Goal: Task Accomplishment & Management: Use online tool/utility

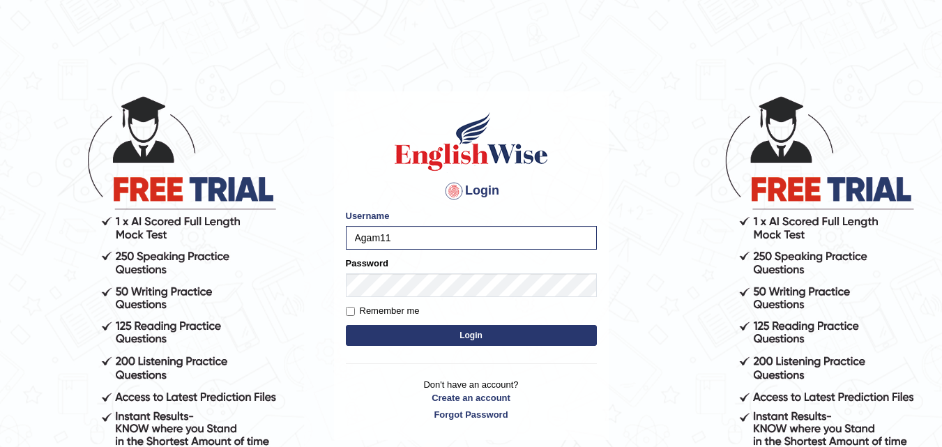
click at [346, 325] on button "Login" at bounding box center [471, 335] width 251 height 21
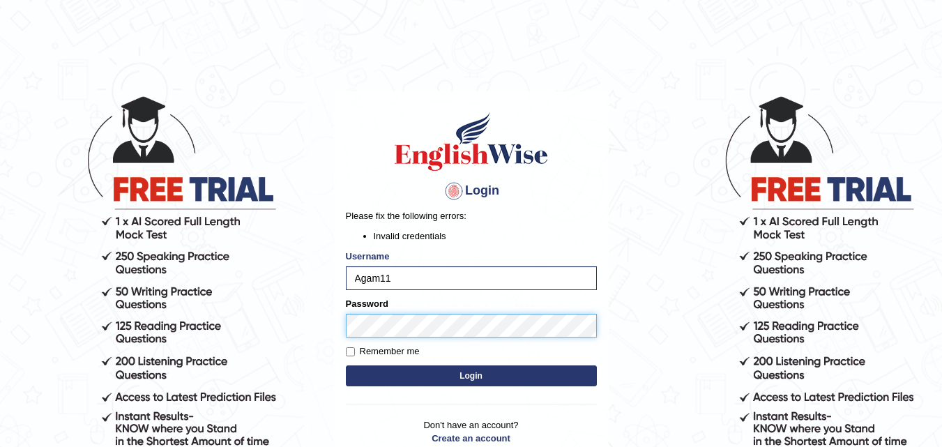
click at [278, 367] on body "Login Please fix the following errors: Invalid credentials Username Agam11 Pass…" at bounding box center [471, 270] width 942 height 447
click at [346, 365] on button "Login" at bounding box center [471, 375] width 251 height 21
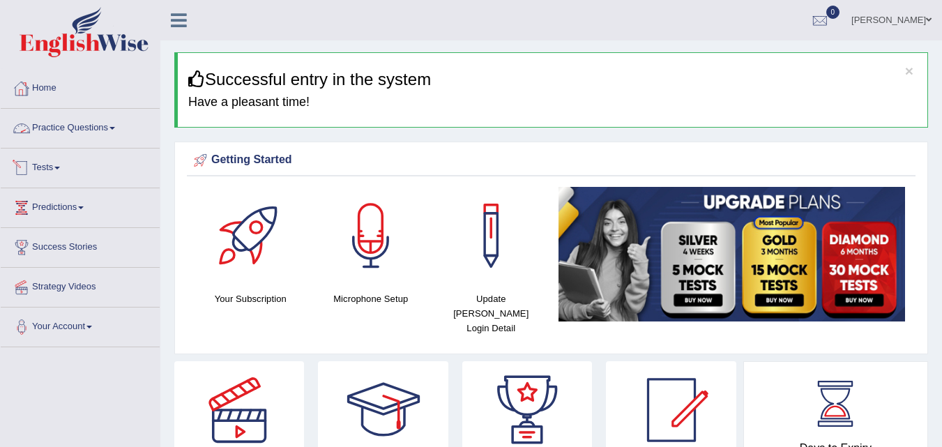
click at [68, 171] on link "Tests" at bounding box center [80, 166] width 159 height 35
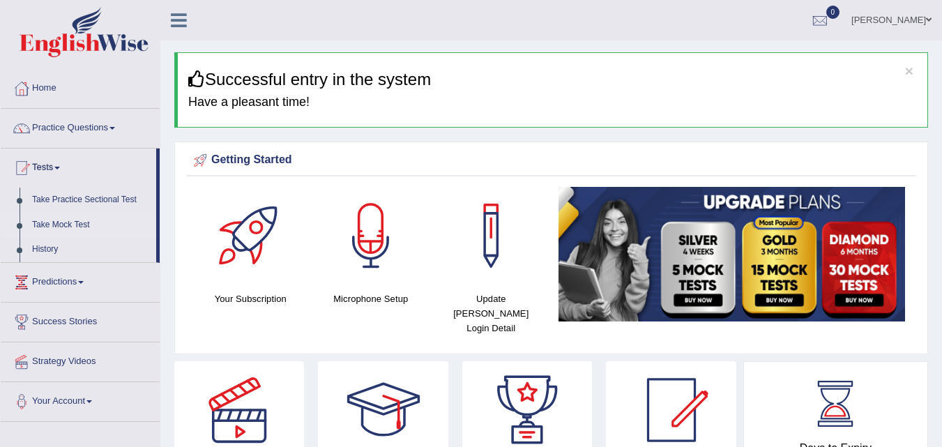
click at [61, 223] on link "Take Mock Test" at bounding box center [91, 225] width 130 height 25
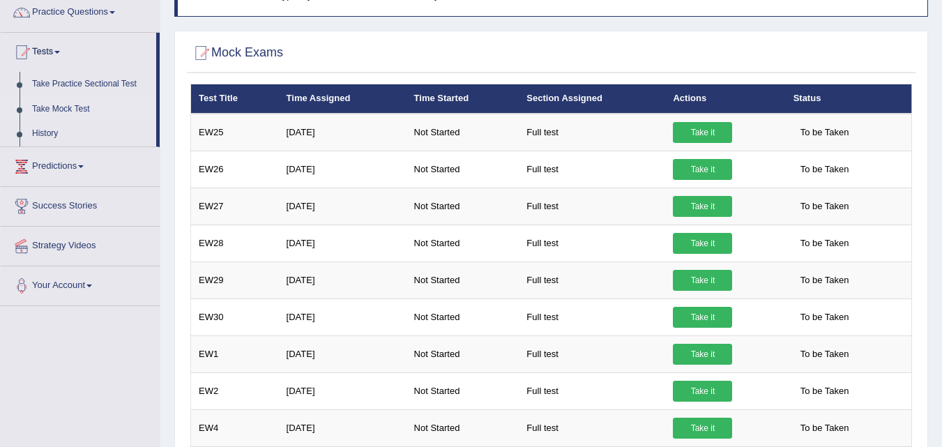
scroll to position [114, 0]
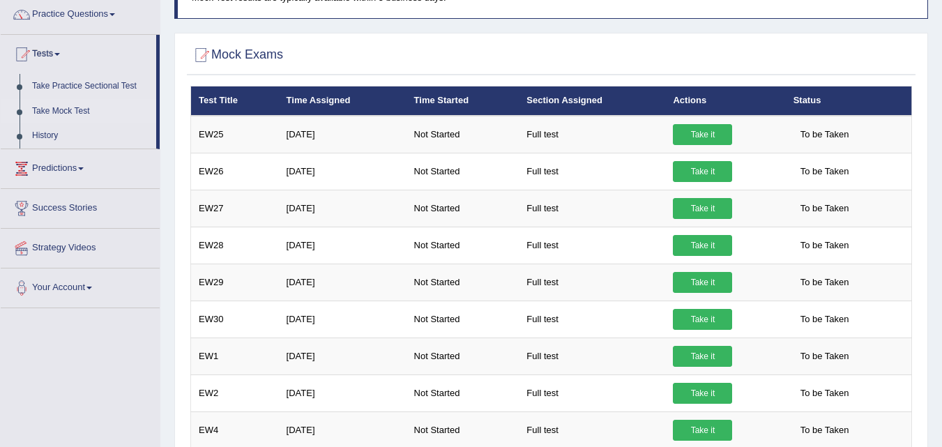
click at [61, 114] on link "Take Mock Test" at bounding box center [91, 111] width 130 height 25
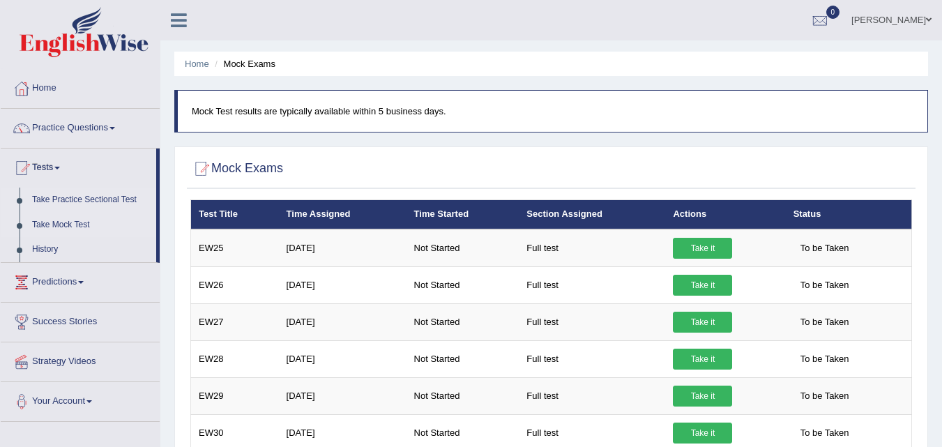
click at [73, 199] on link "Take Practice Sectional Test" at bounding box center [91, 200] width 130 height 25
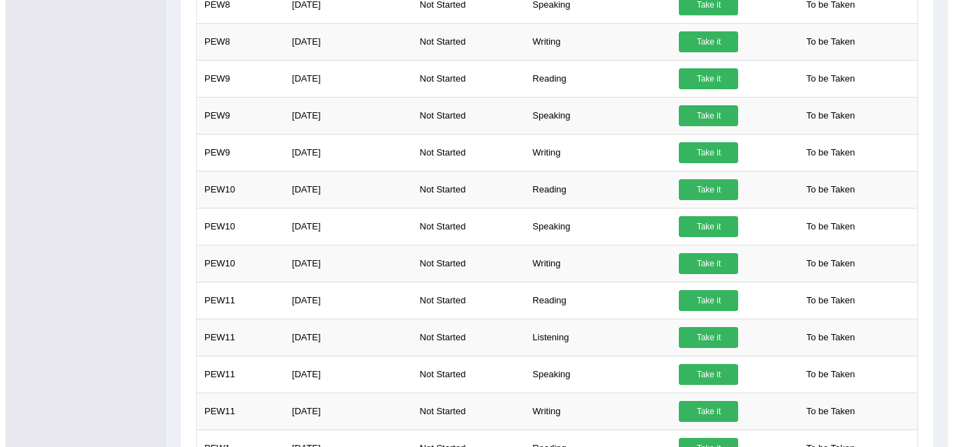
scroll to position [863, 0]
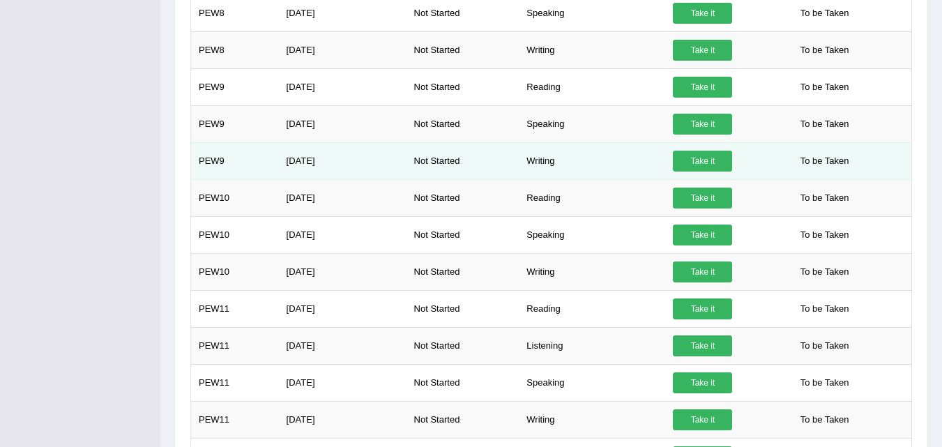
click at [698, 160] on link "Take it" at bounding box center [702, 161] width 59 height 21
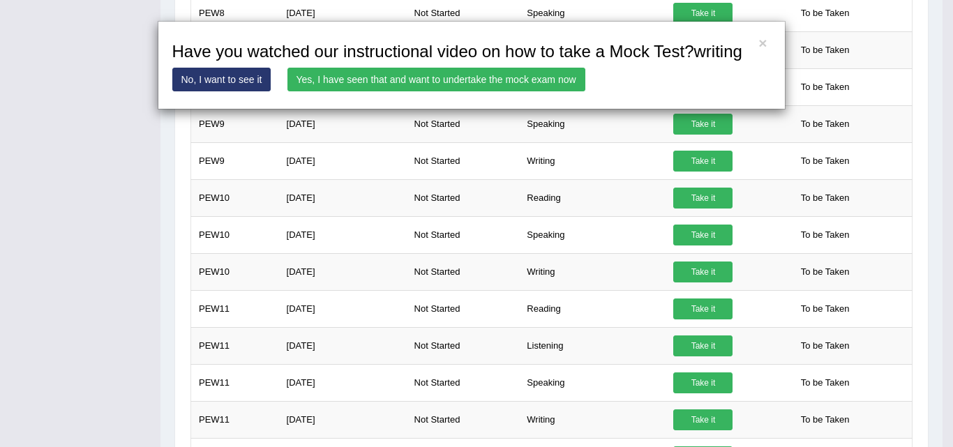
click at [543, 79] on link "Yes, I have seen that and want to undertake the mock exam now" at bounding box center [436, 80] width 298 height 24
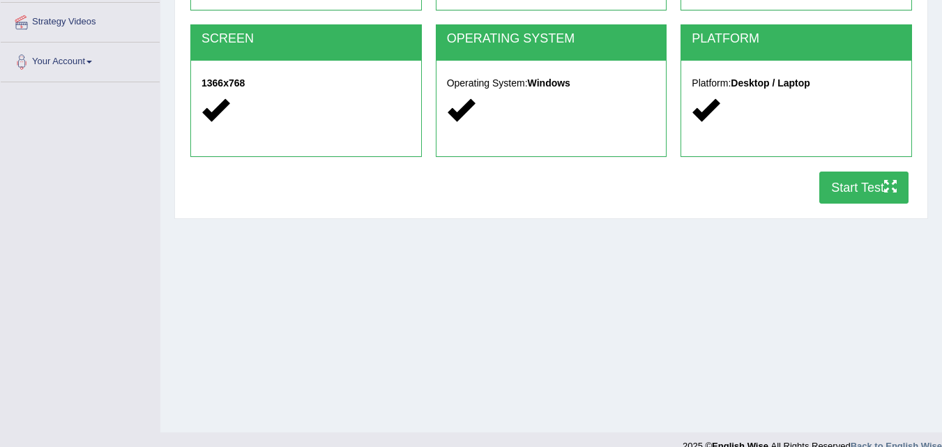
scroll to position [267, 0]
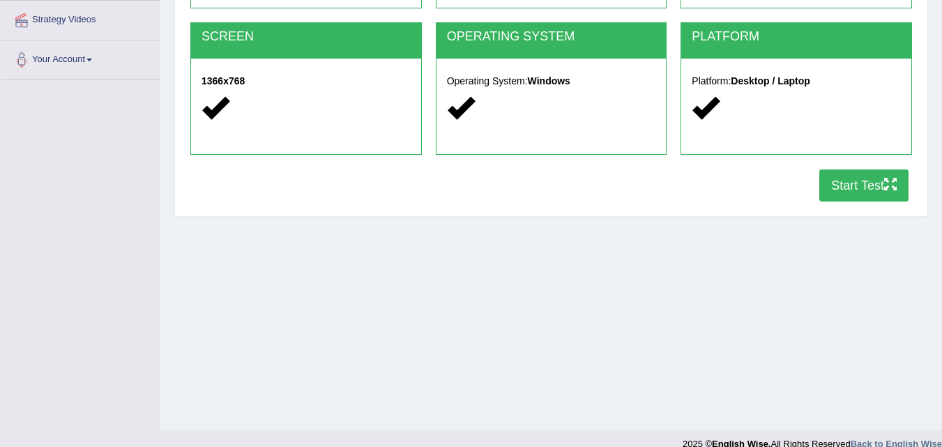
click at [846, 179] on button "Start Test" at bounding box center [864, 185] width 89 height 32
